Goal: Information Seeking & Learning: Learn about a topic

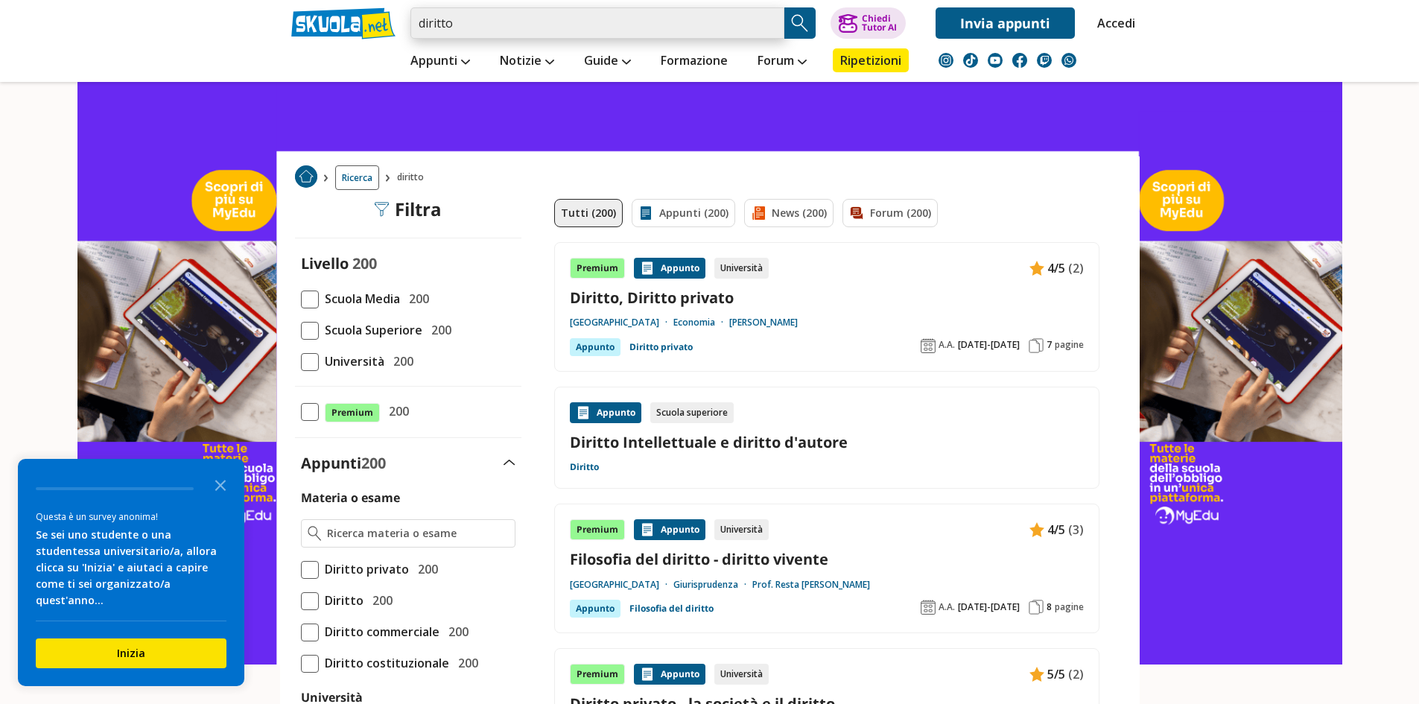
click at [672, 12] on input "diritto" at bounding box center [597, 22] width 374 height 31
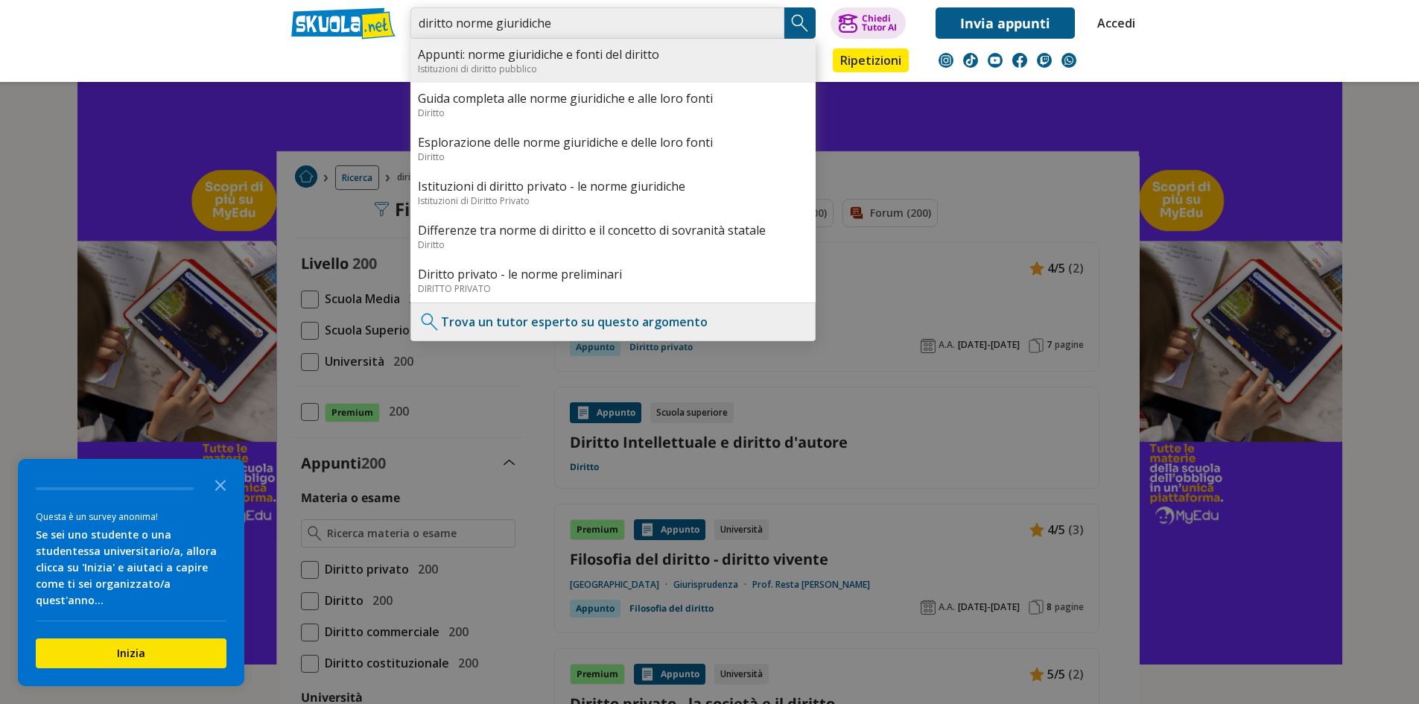
type input "diritto norme giuridiche"
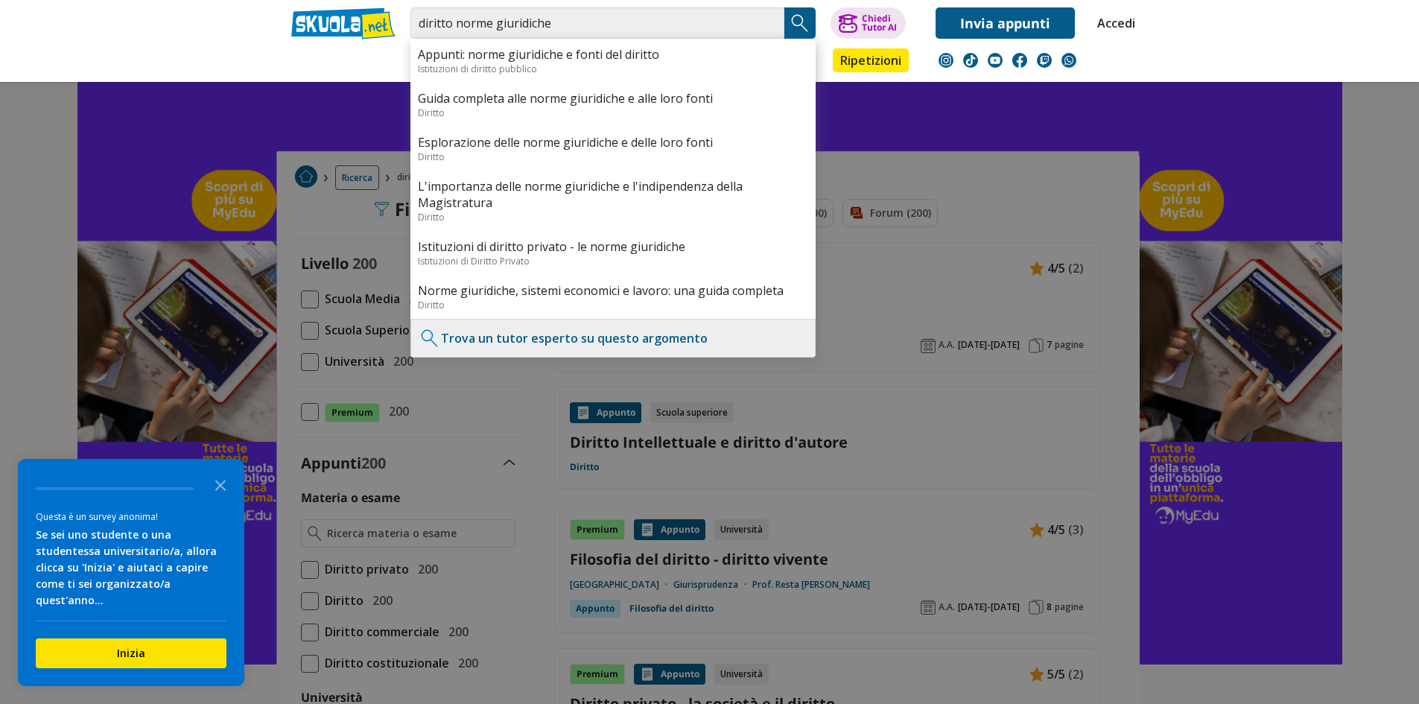
click at [592, 64] on div "Istituzioni di diritto pubblico" at bounding box center [613, 69] width 390 height 13
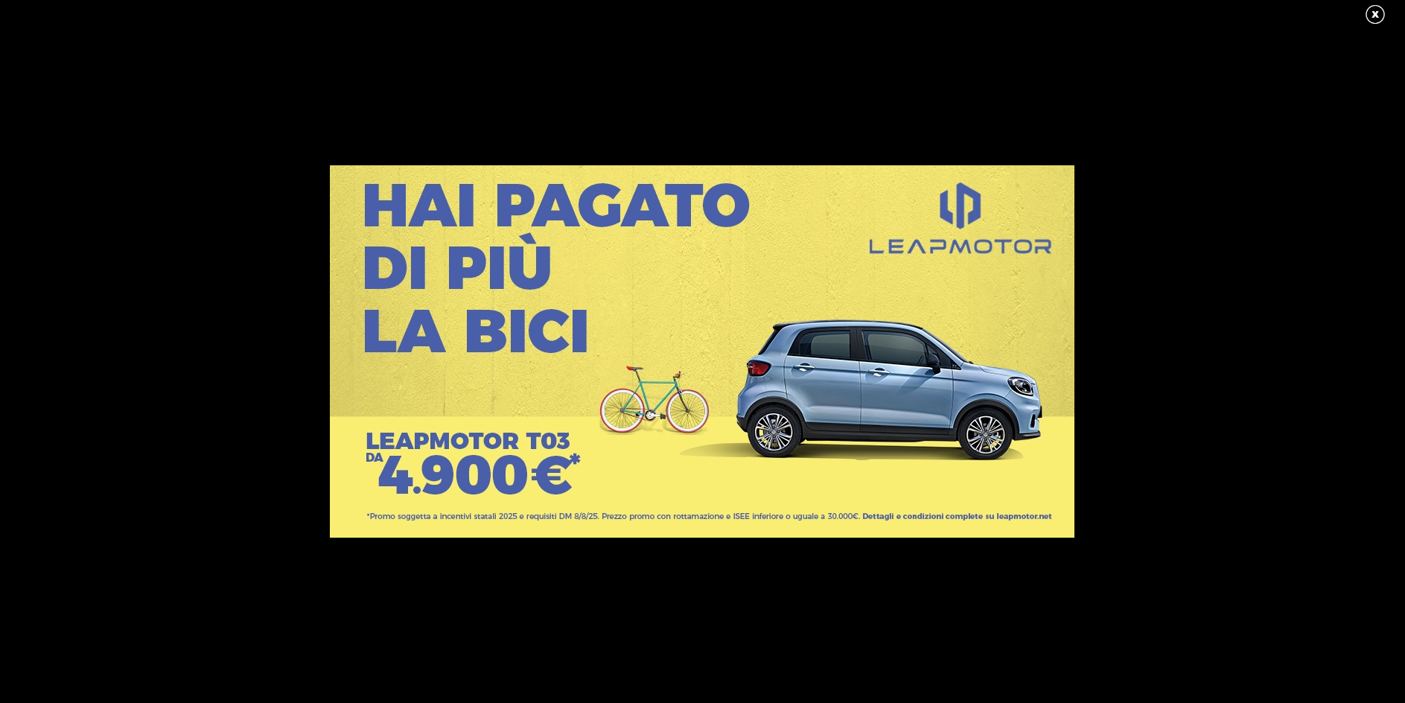
click at [1379, 10] on link at bounding box center [1382, 15] width 37 height 22
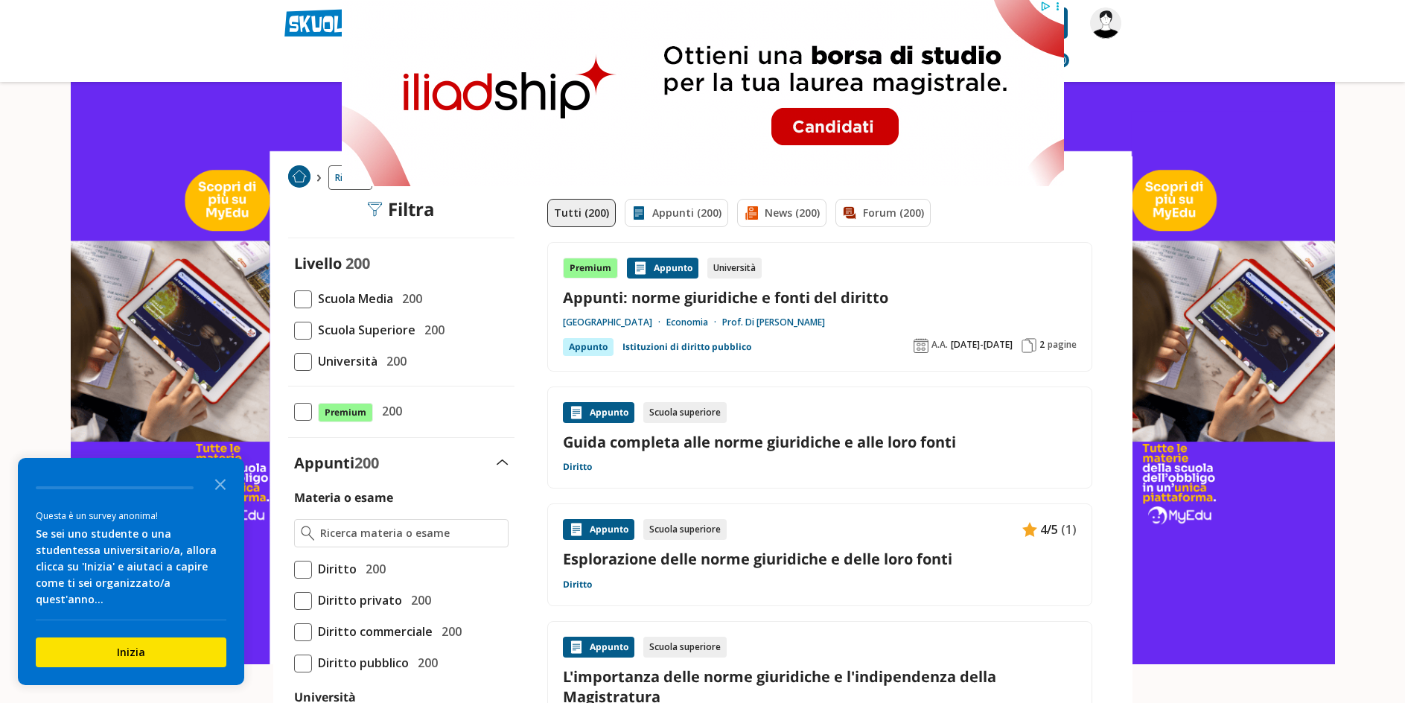
click at [1033, 304] on link "Appunti: norme giuridiche e fonti del diritto" at bounding box center [820, 297] width 514 height 20
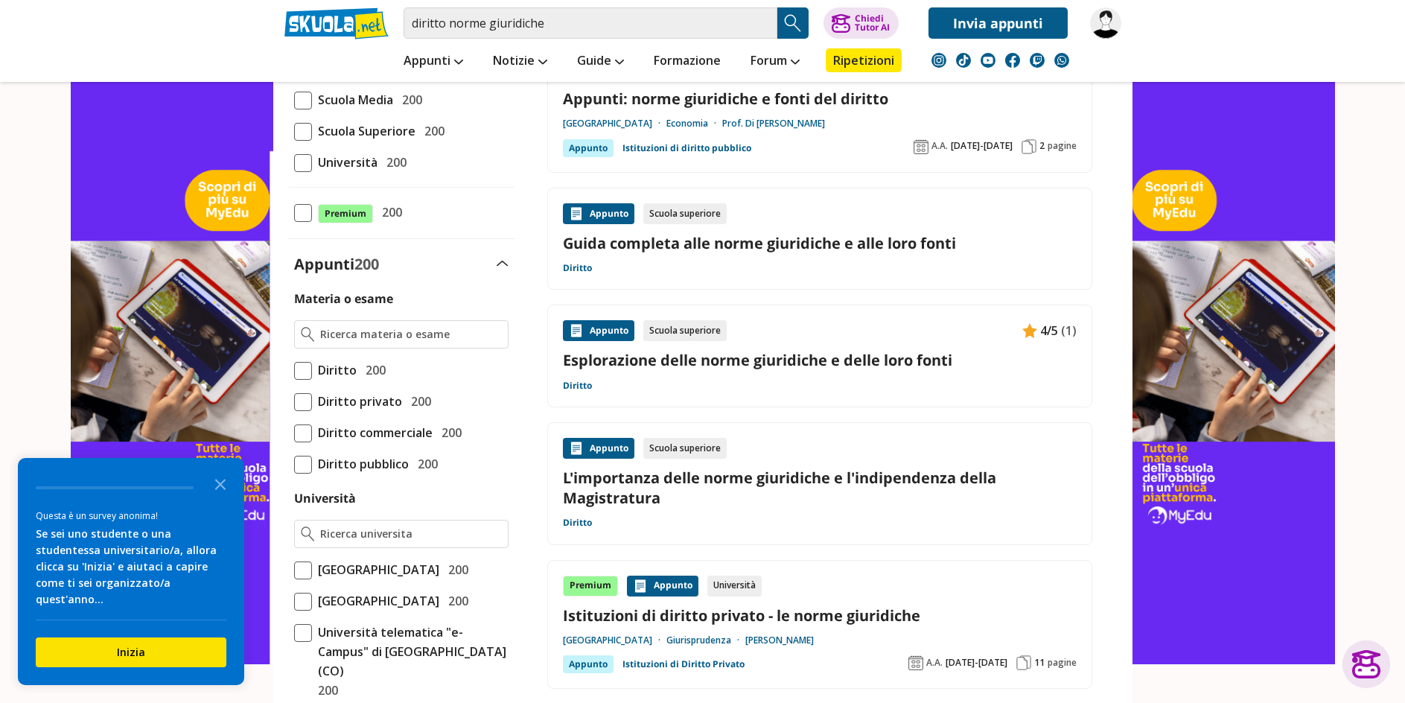
scroll to position [223, 0]
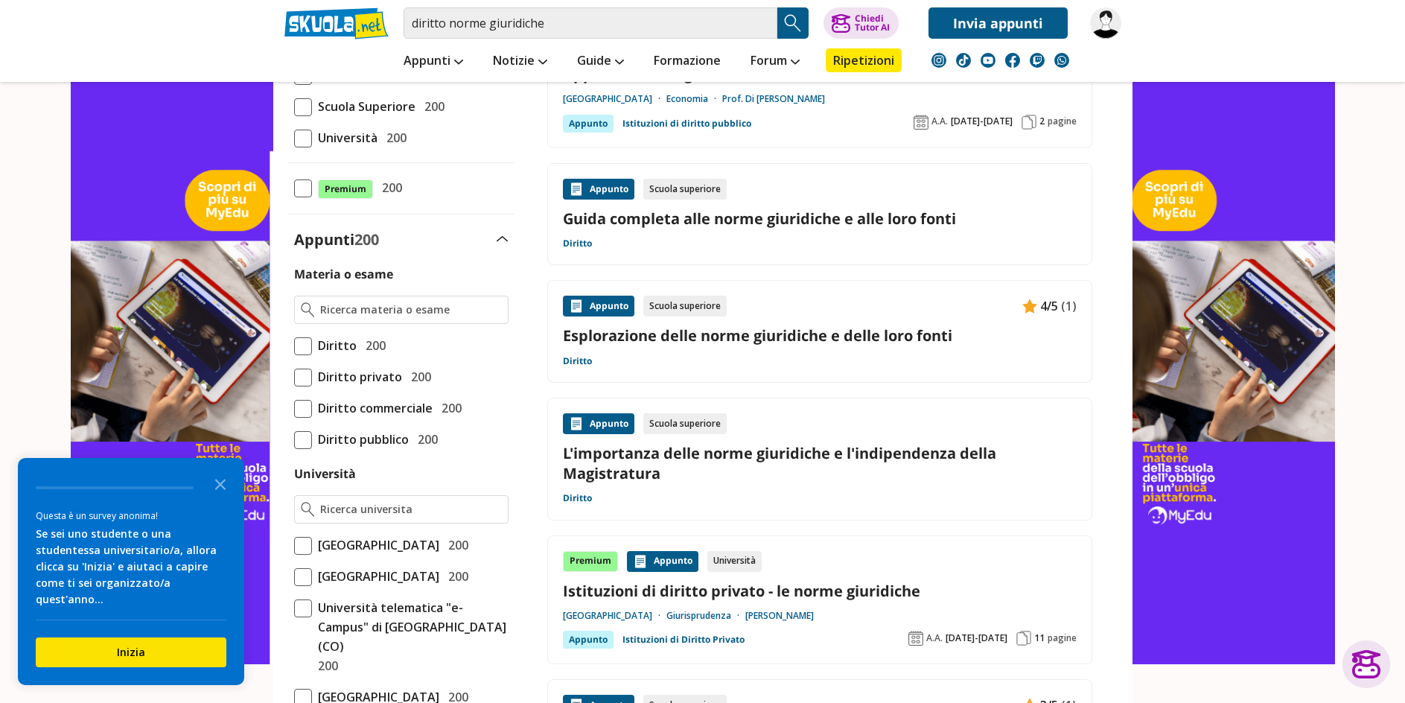
click at [815, 357] on div "Appunto Scuola superiore 4/5 (1) Esplorazione delle norme giuridiche e delle lo…" at bounding box center [820, 331] width 514 height 71
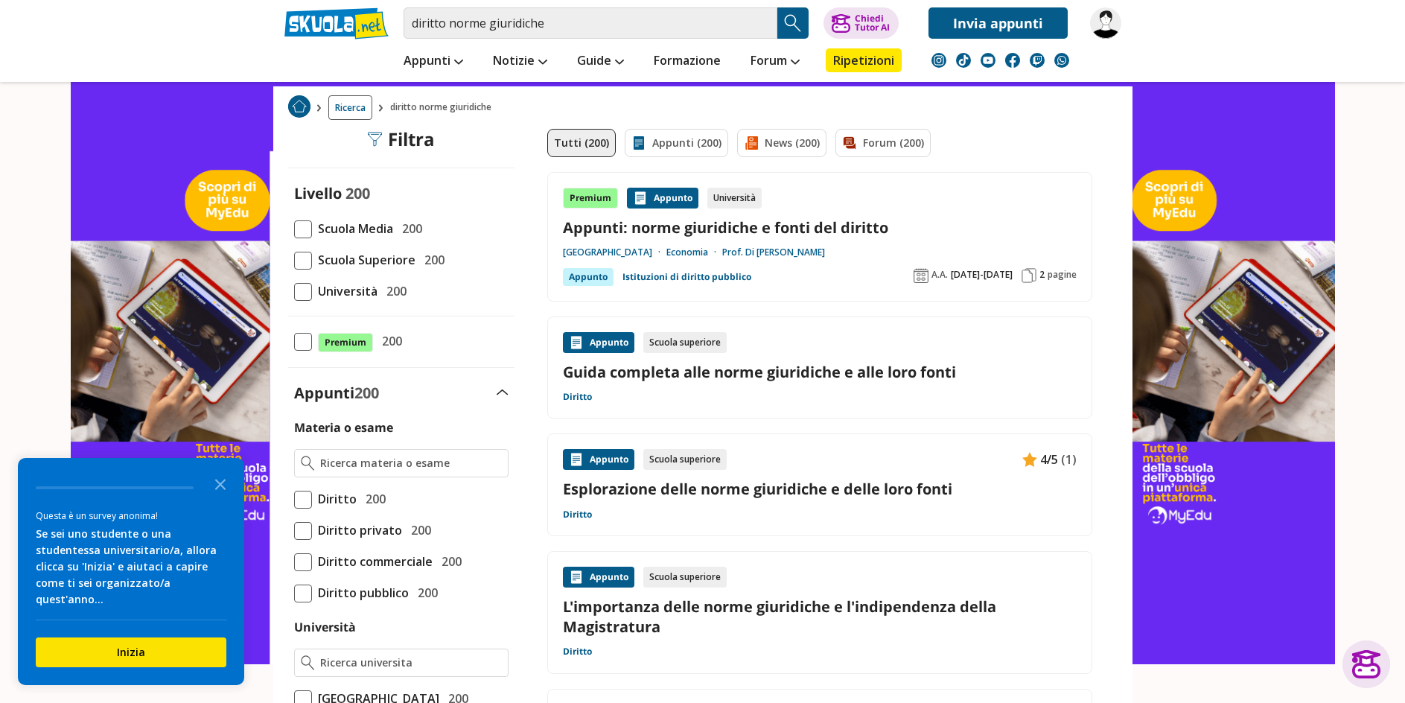
scroll to position [0, 0]
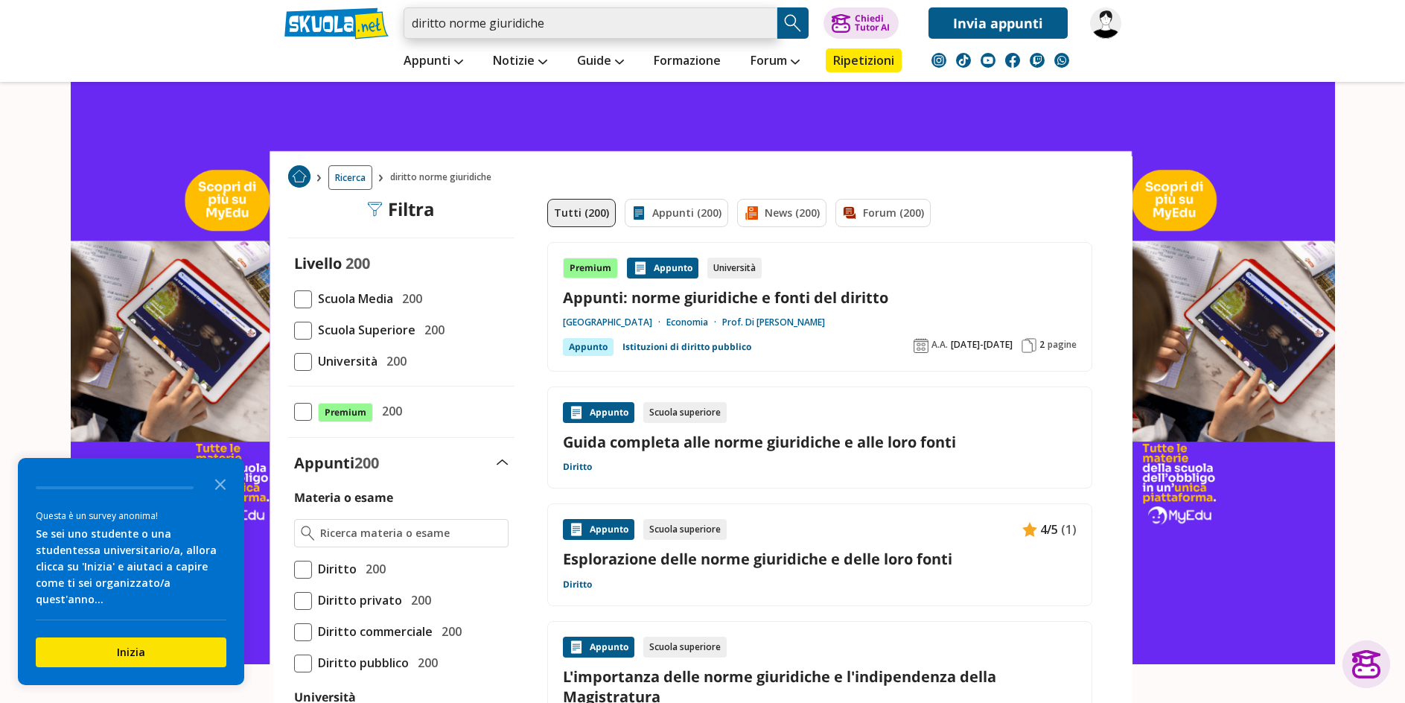
drag, startPoint x: 446, startPoint y: 21, endPoint x: 406, endPoint y: 17, distance: 40.4
click at [406, 17] on input "diritto norme giuridiche" at bounding box center [591, 22] width 374 height 31
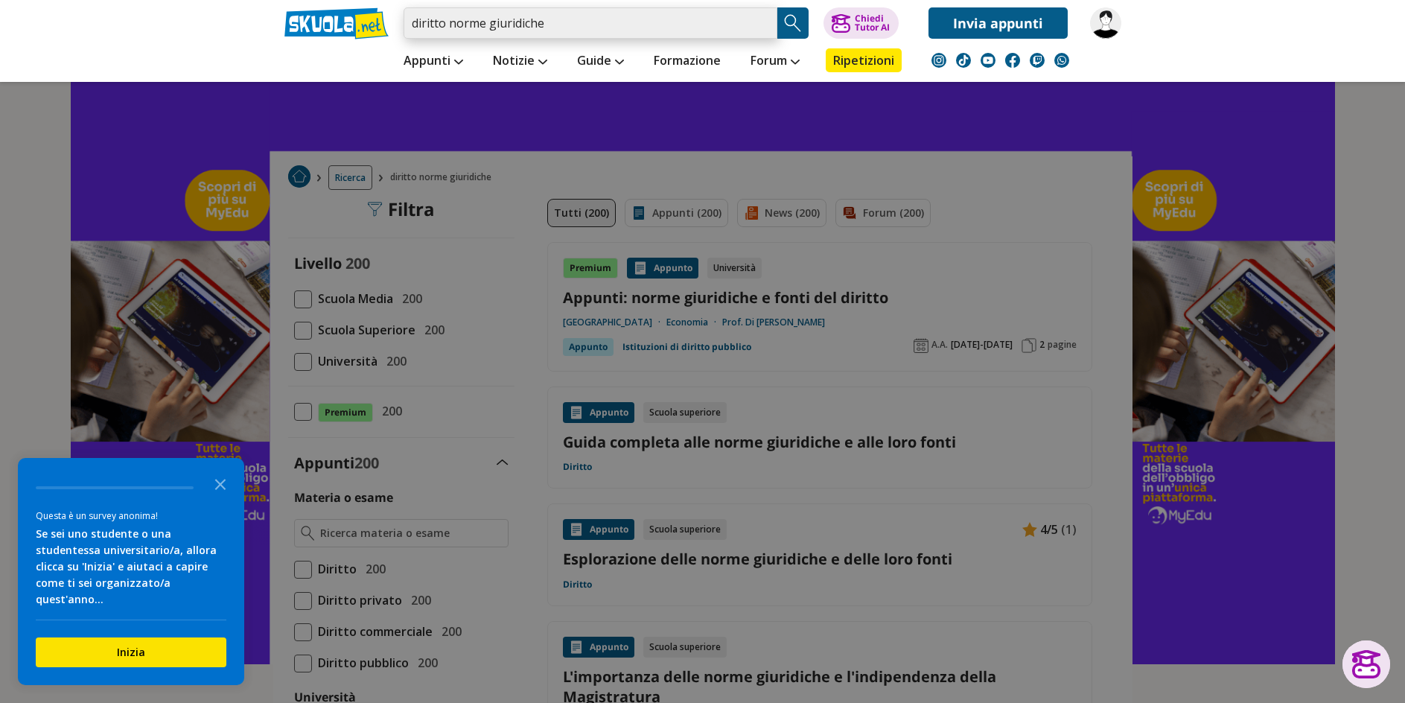
click at [440, 20] on input "diritto norme giuridiche" at bounding box center [591, 22] width 374 height 31
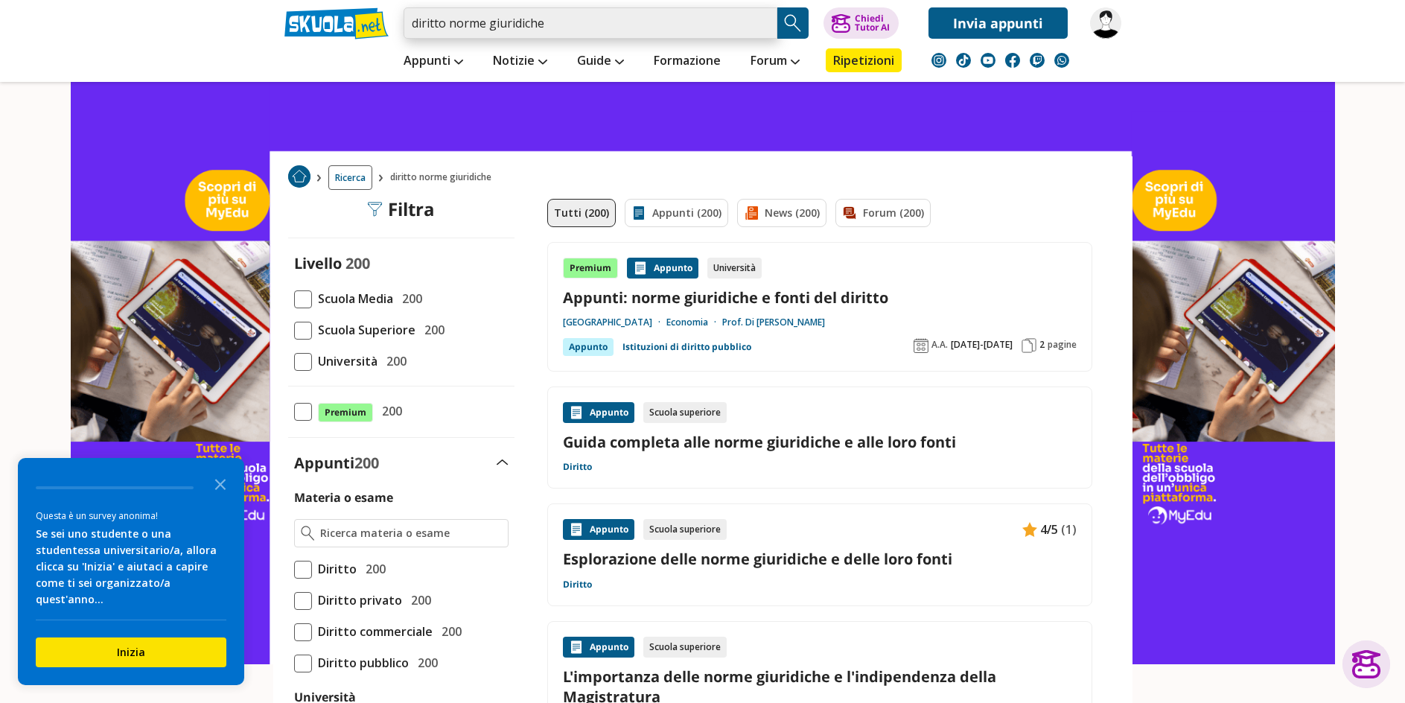
click at [440, 20] on input "diritto norme giuridiche" at bounding box center [591, 22] width 374 height 31
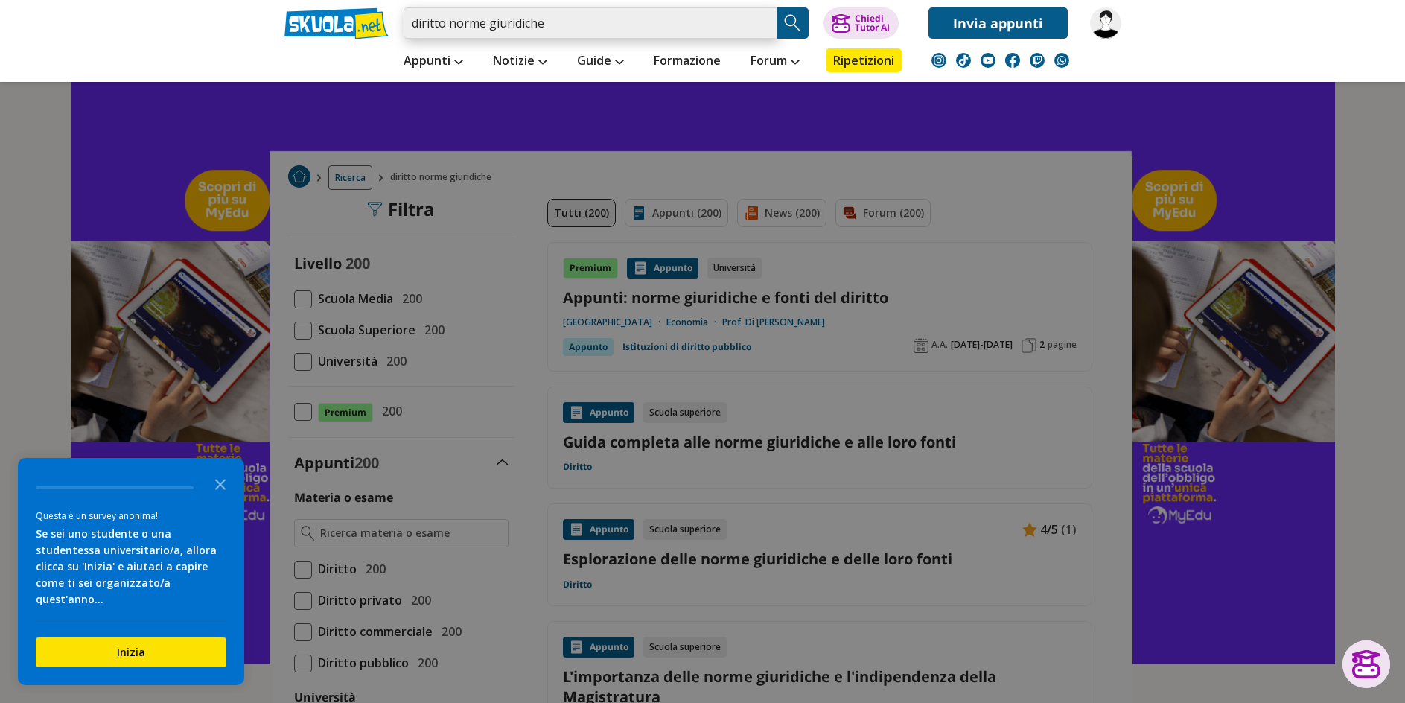
click at [445, 22] on input "diritto norme giuridiche" at bounding box center [591, 22] width 374 height 31
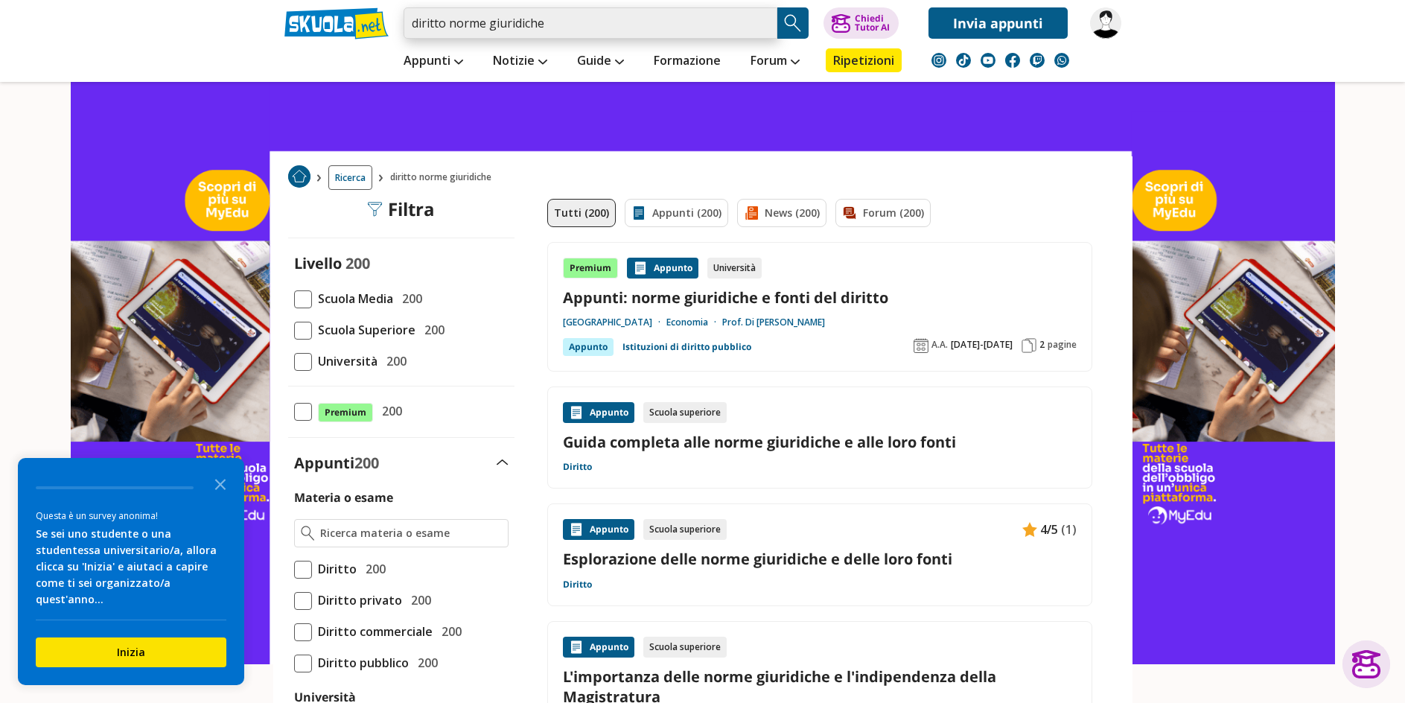
drag, startPoint x: 430, startPoint y: 19, endPoint x: 413, endPoint y: 17, distance: 17.2
click at [413, 17] on input "diritto norme giuridiche" at bounding box center [591, 22] width 374 height 31
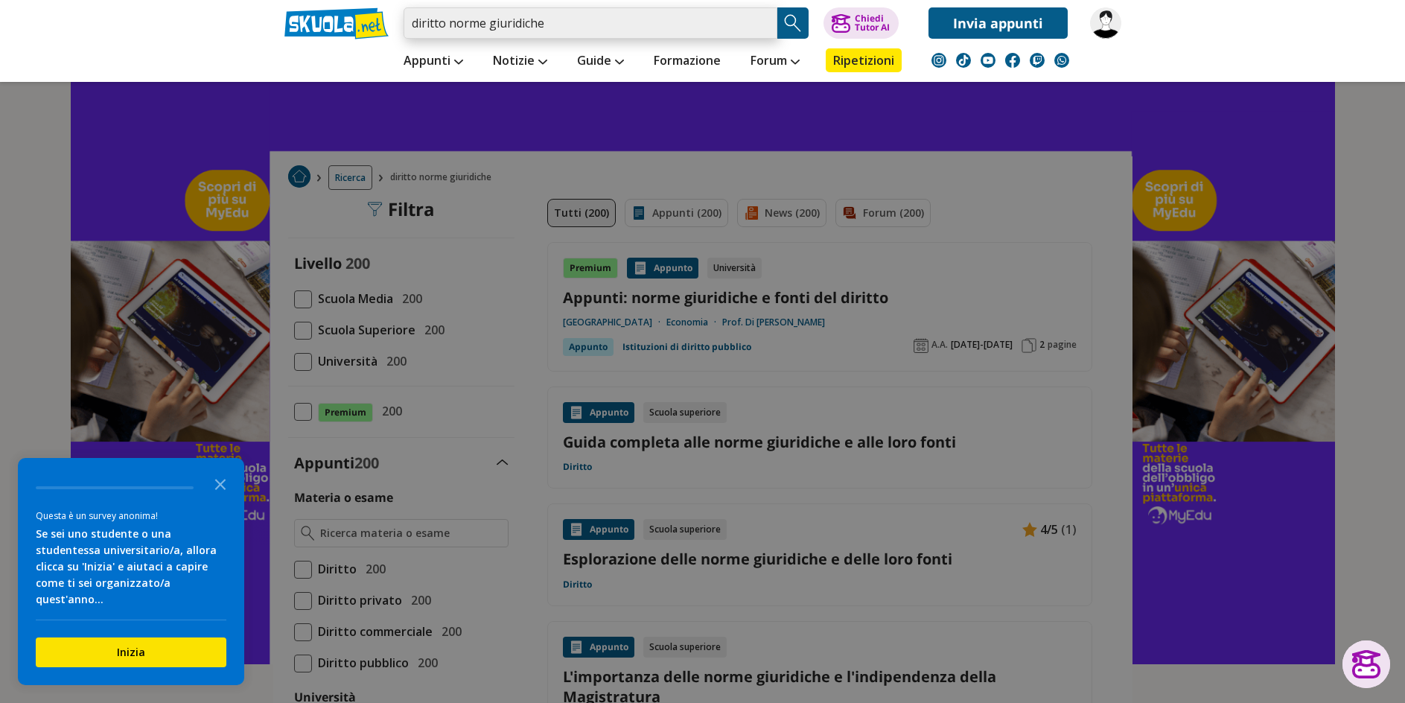
click at [617, 23] on input "diritto norme giuridiche" at bounding box center [591, 22] width 374 height 31
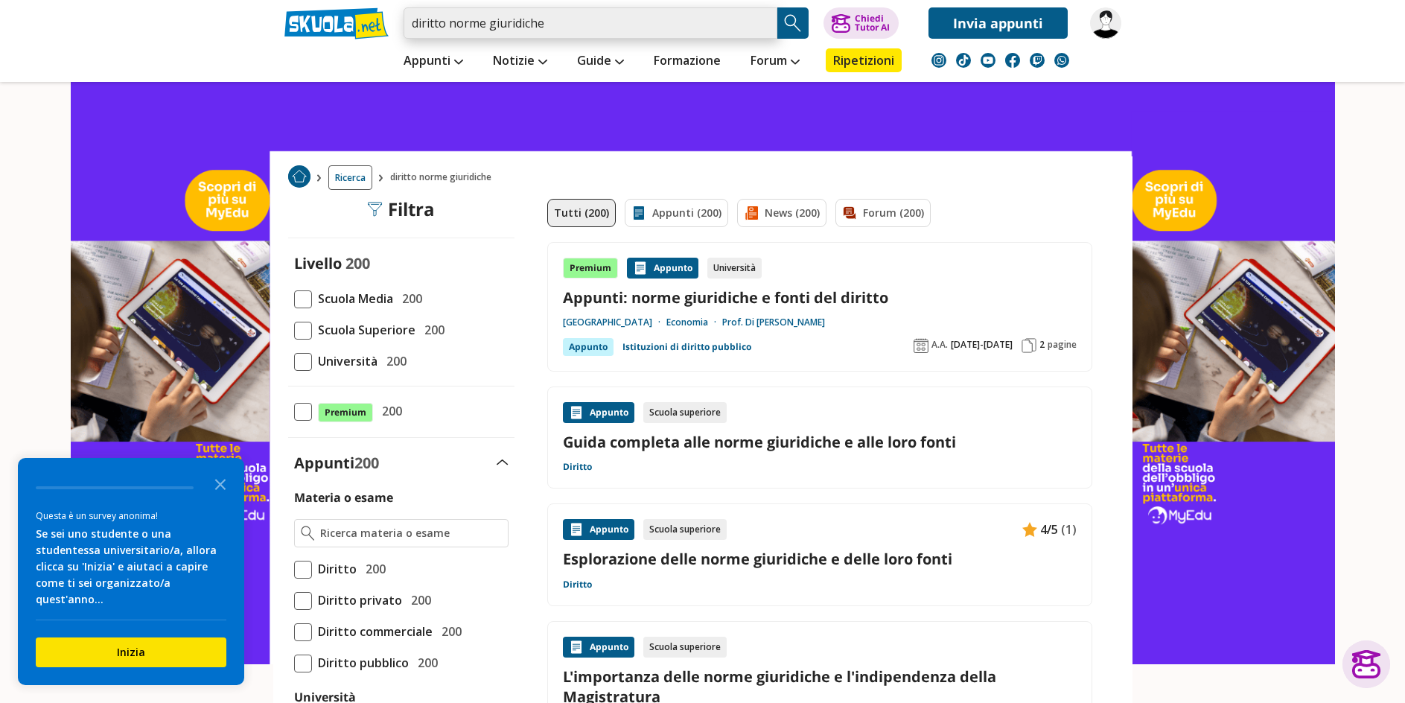
drag, startPoint x: 617, startPoint y: 23, endPoint x: 610, endPoint y: 18, distance: 9.1
click at [617, 20] on input "diritto norme giuridiche" at bounding box center [591, 22] width 374 height 31
click at [599, 14] on input "diritto norme giuridiche" at bounding box center [591, 22] width 374 height 31
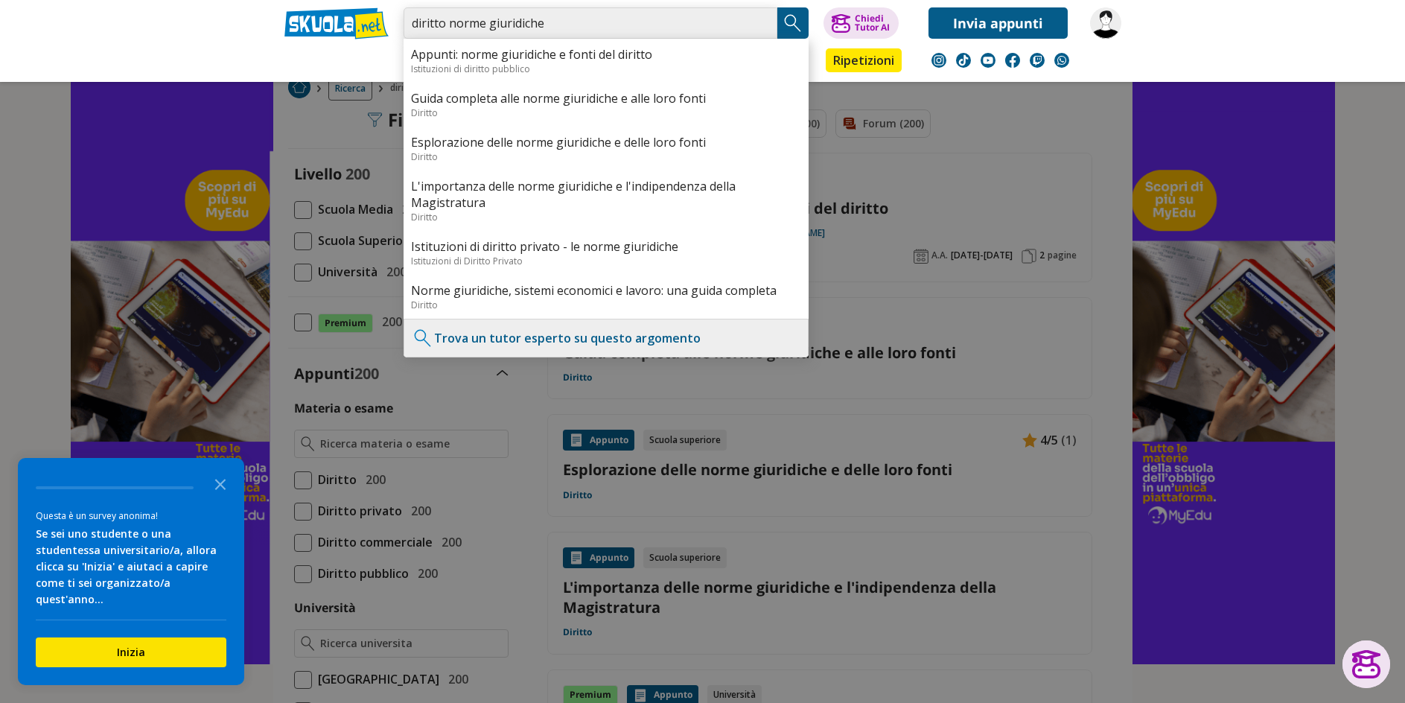
scroll to position [74, 0]
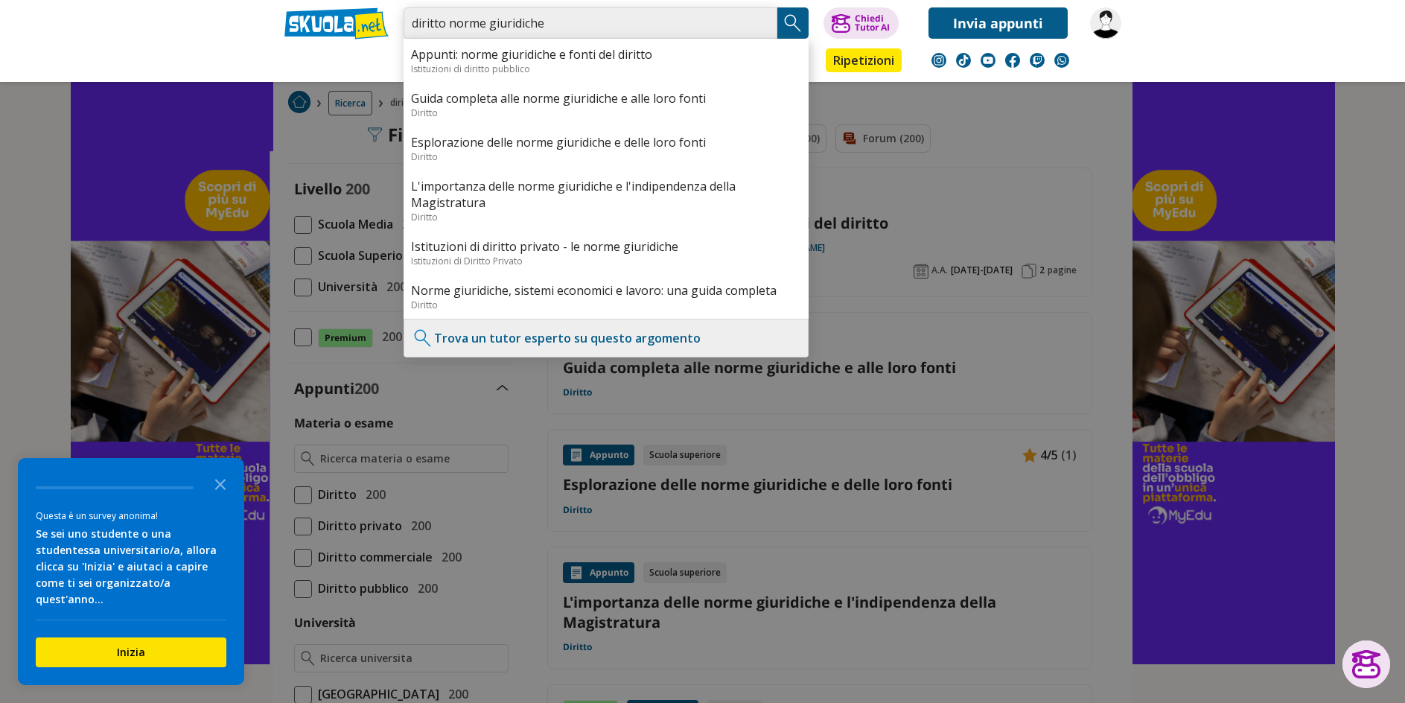
click at [538, 22] on input "diritto norme giuridiche" at bounding box center [591, 22] width 374 height 31
click at [448, 25] on input "diritto norme giuridiche" at bounding box center [591, 22] width 374 height 31
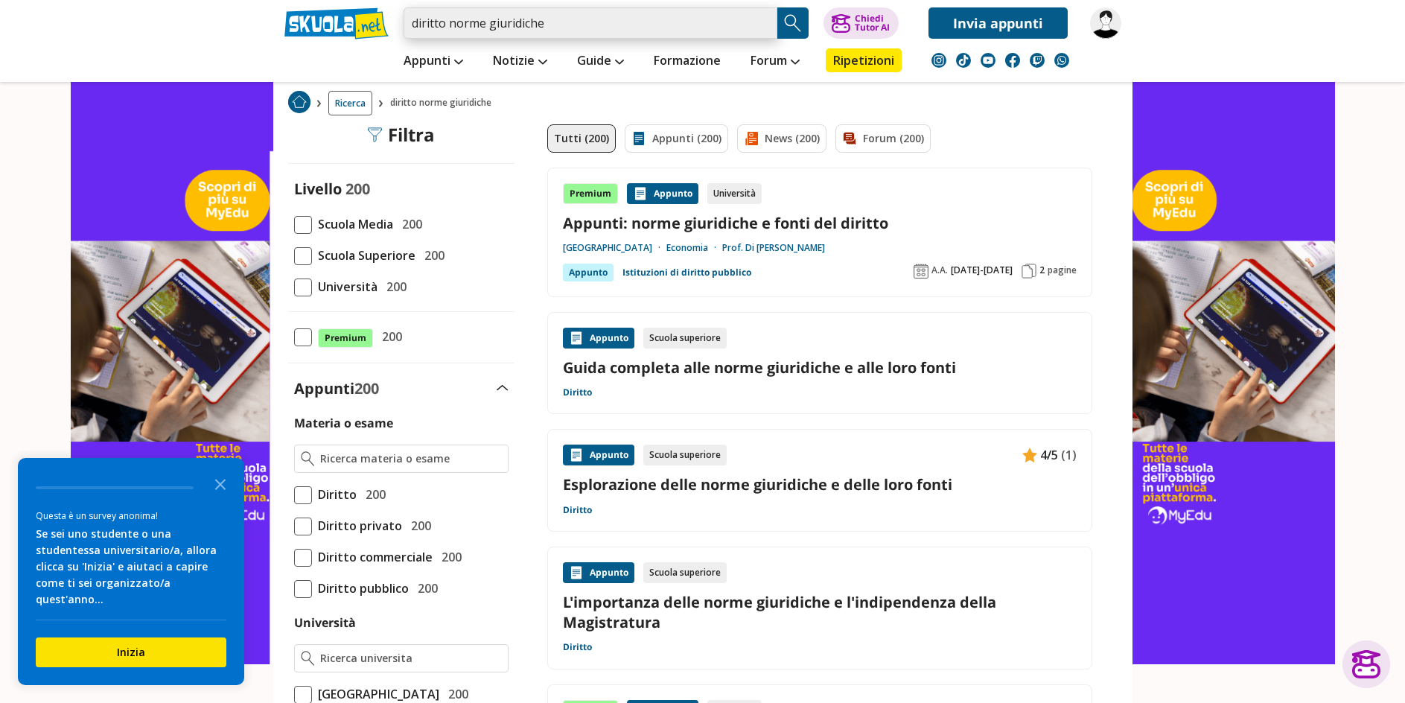
click at [444, 23] on input "diritto norme giuridiche" at bounding box center [591, 22] width 374 height 31
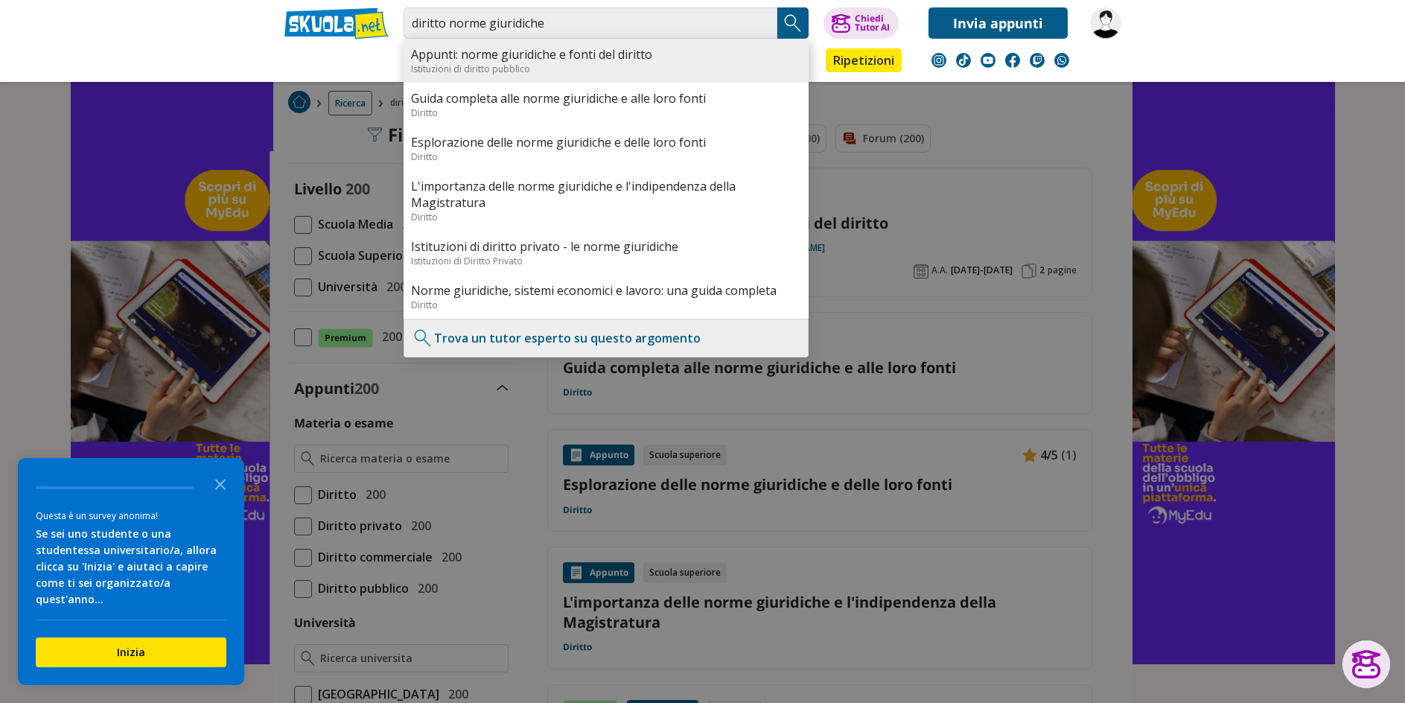
click at [491, 66] on div "Istituzioni di diritto pubblico" at bounding box center [606, 69] width 390 height 13
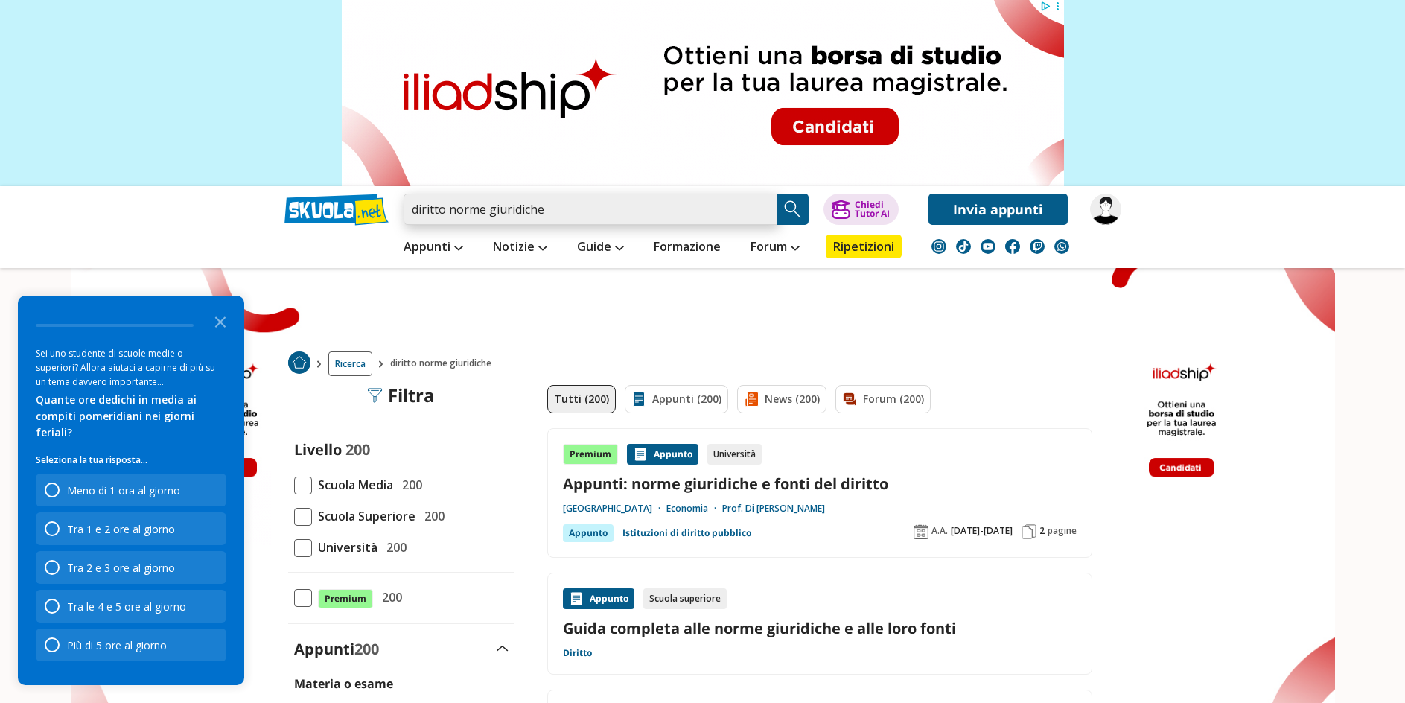
click at [450, 203] on input "diritto norme giuridiche" at bounding box center [591, 209] width 374 height 31
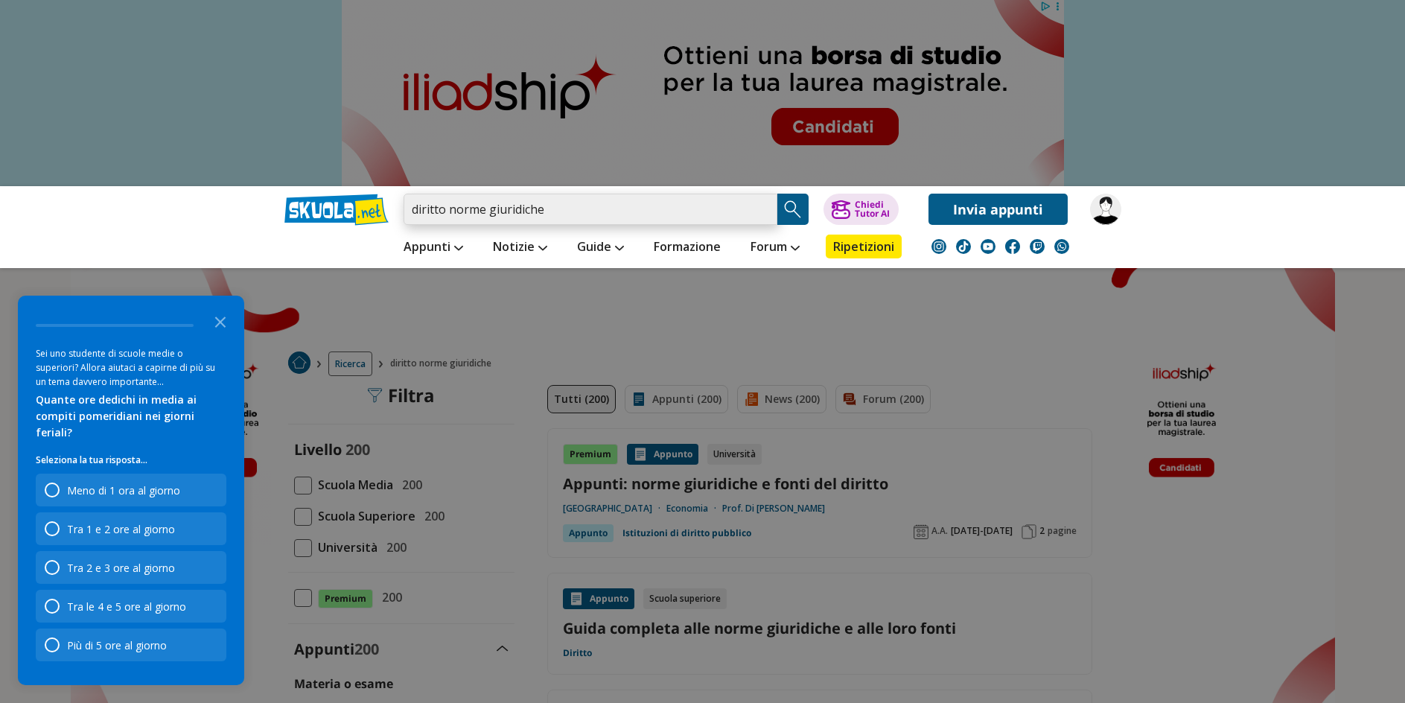
click at [442, 208] on input "diritto norme giuridiche" at bounding box center [591, 209] width 374 height 31
click at [445, 209] on input "diritto norme giuridiche" at bounding box center [591, 209] width 374 height 31
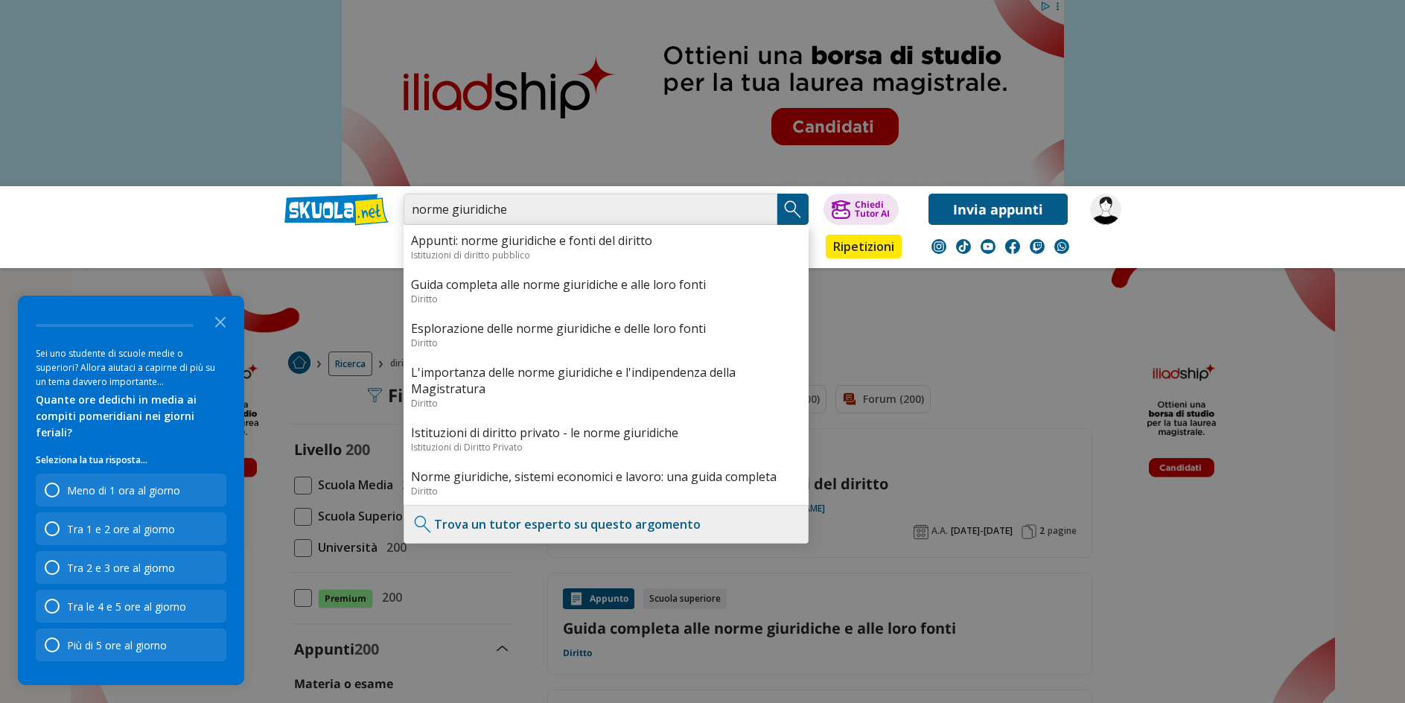
type input "norme giuridiche"
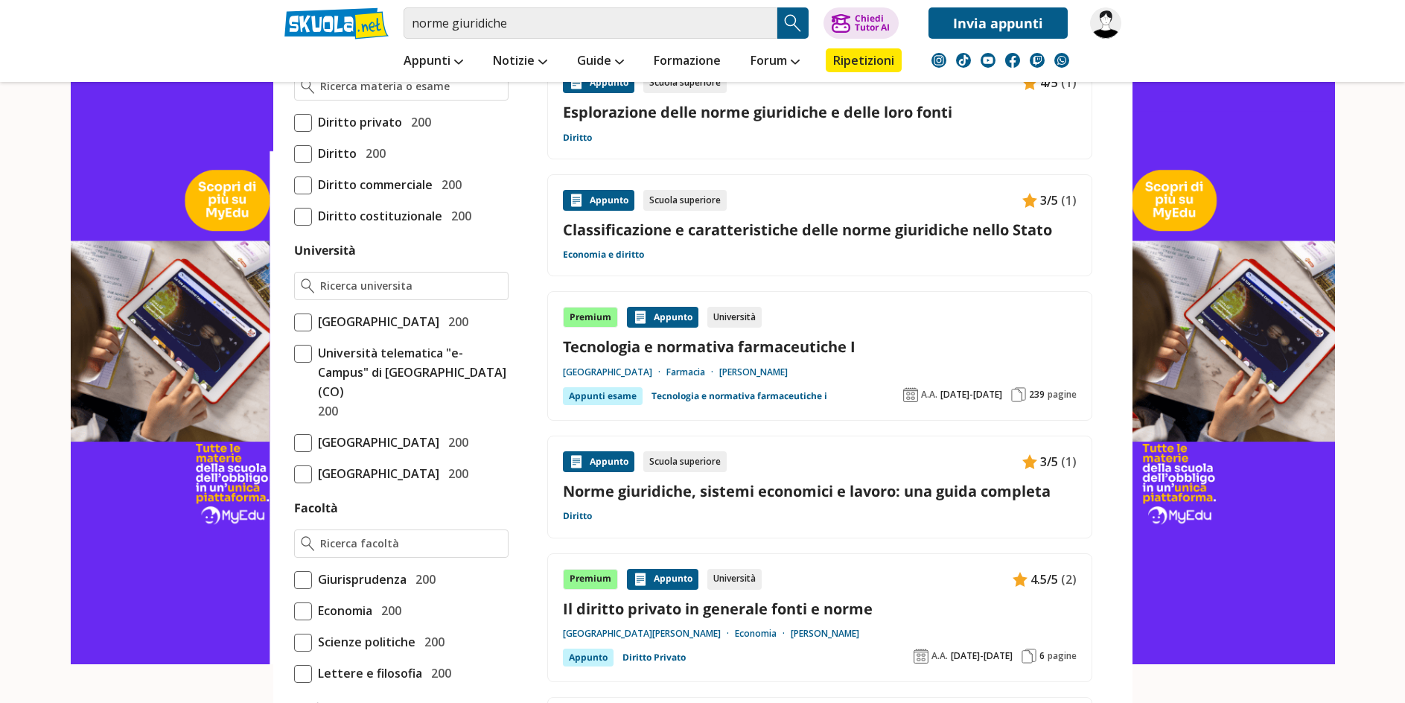
scroll to position [894, 0]
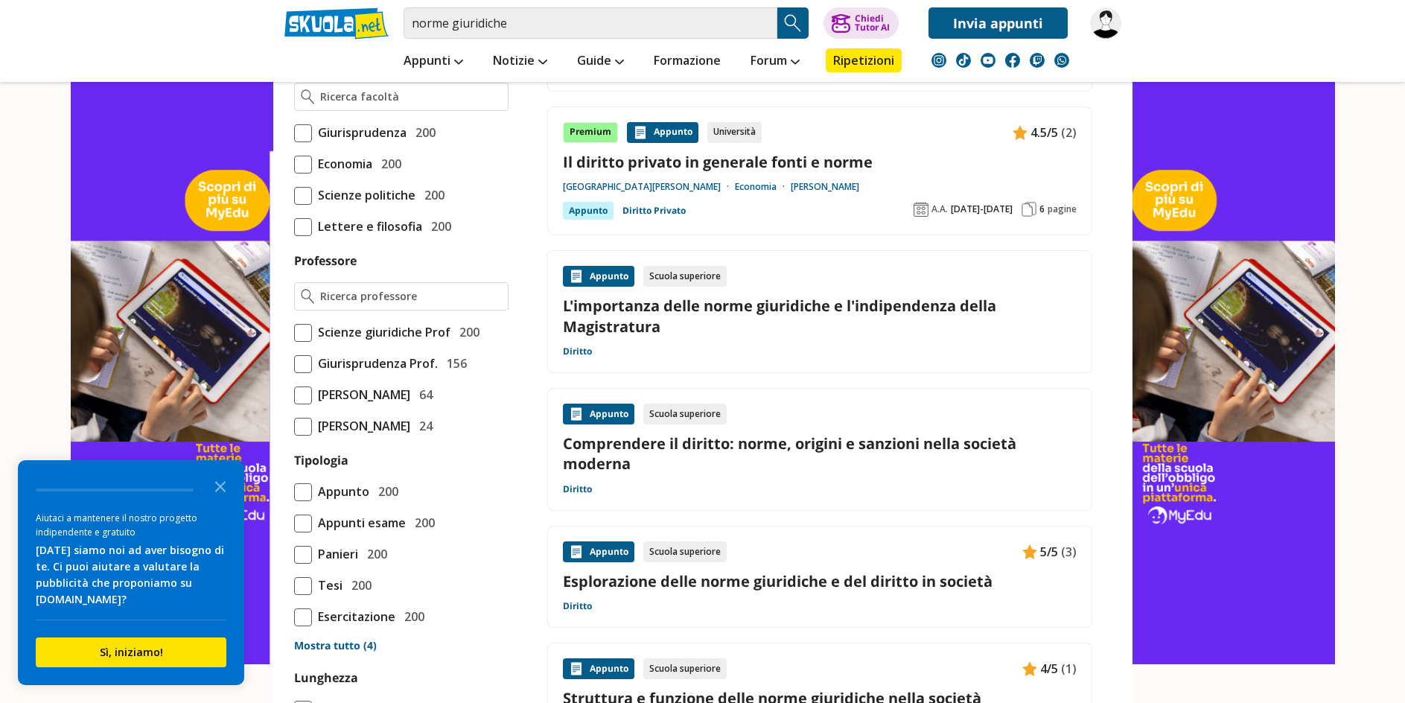
click at [874, 583] on link "Esplorazione delle norme giuridiche e del diritto in società" at bounding box center [820, 581] width 514 height 20
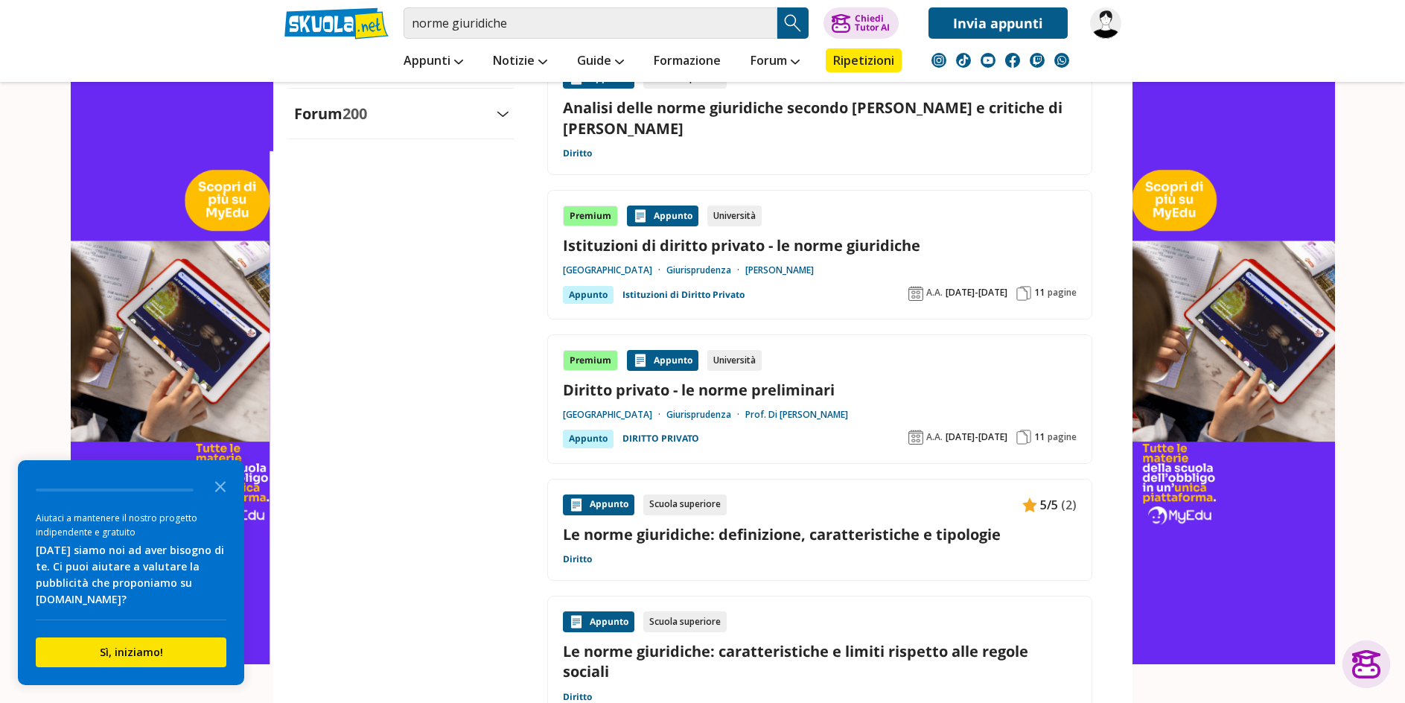
scroll to position [1936, 0]
